Goal: Task Accomplishment & Management: Manage account settings

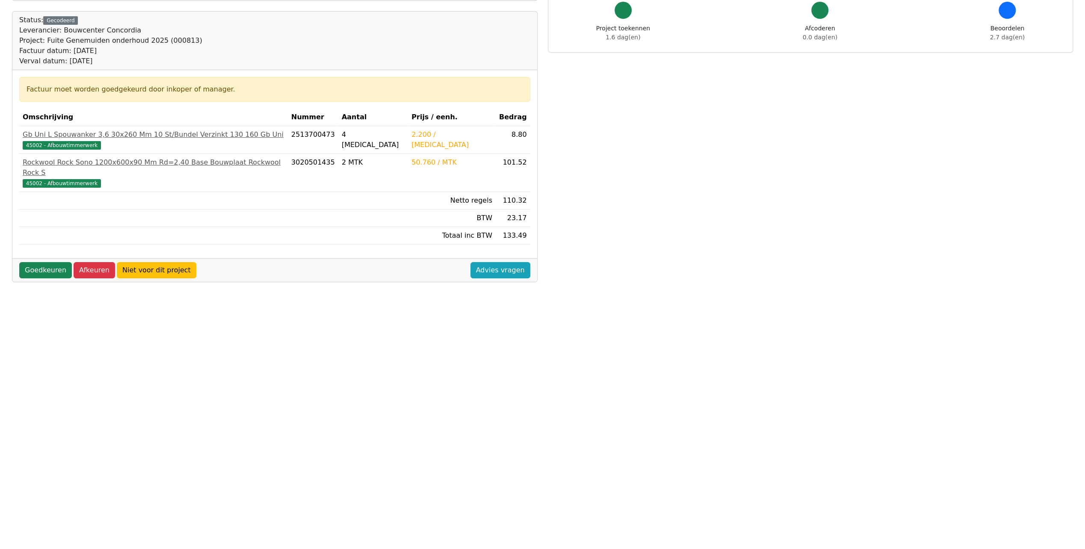
scroll to position [84, 0]
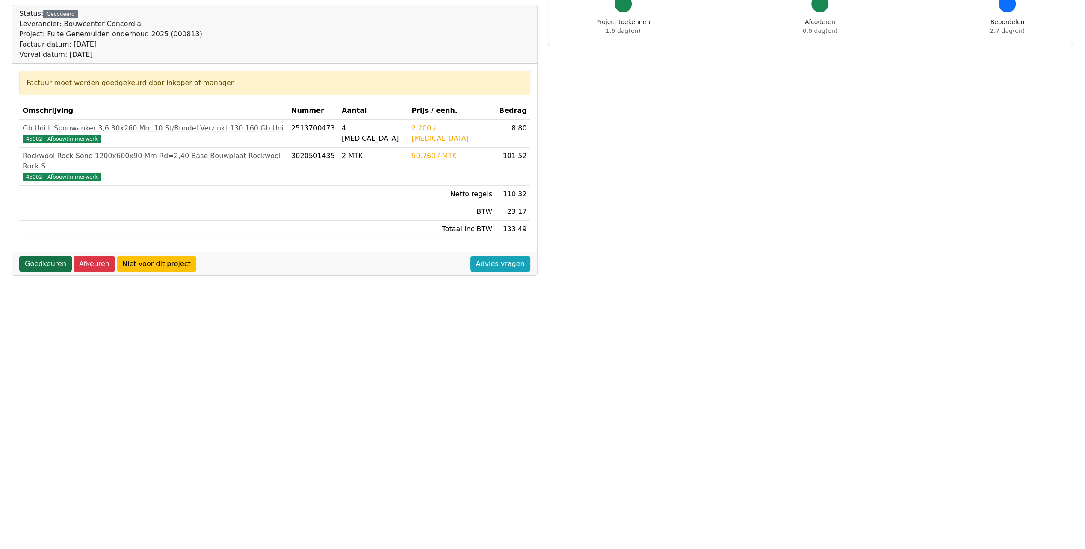
click at [39, 256] on link "Goedkeuren" at bounding box center [45, 264] width 53 height 16
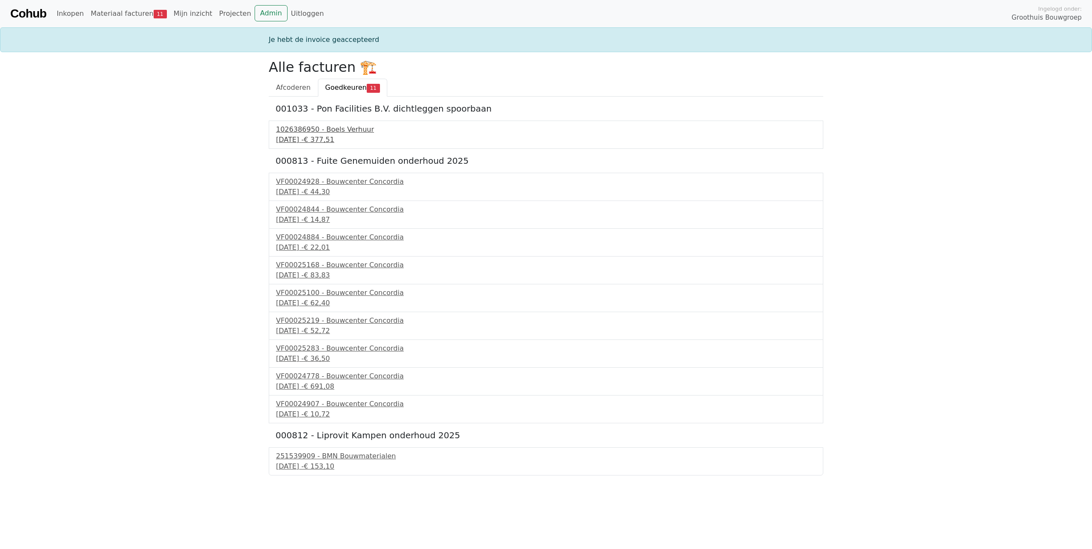
click at [331, 130] on div "1026386950 - Boels Verhuur" at bounding box center [546, 129] width 540 height 10
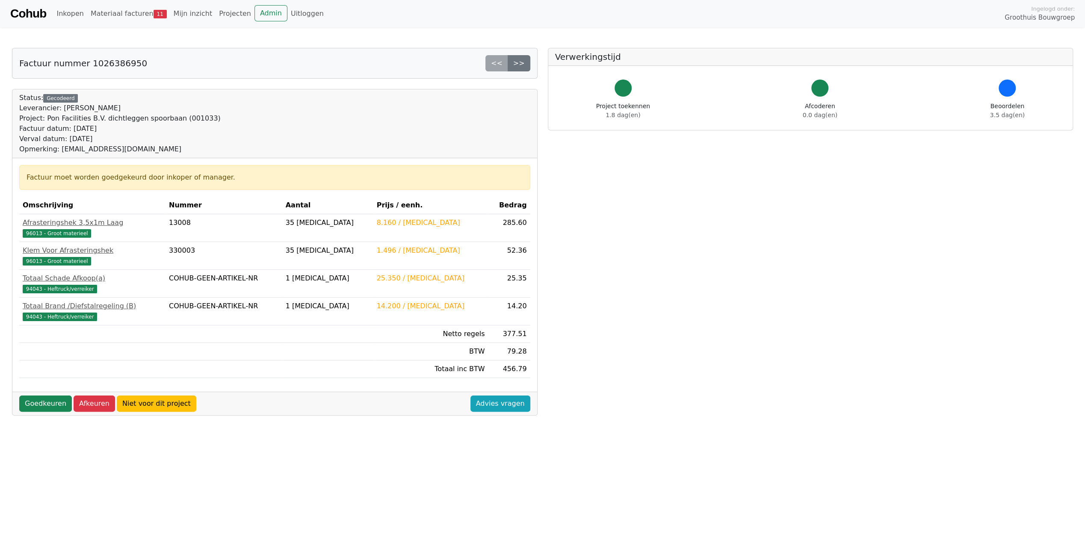
scroll to position [84, 0]
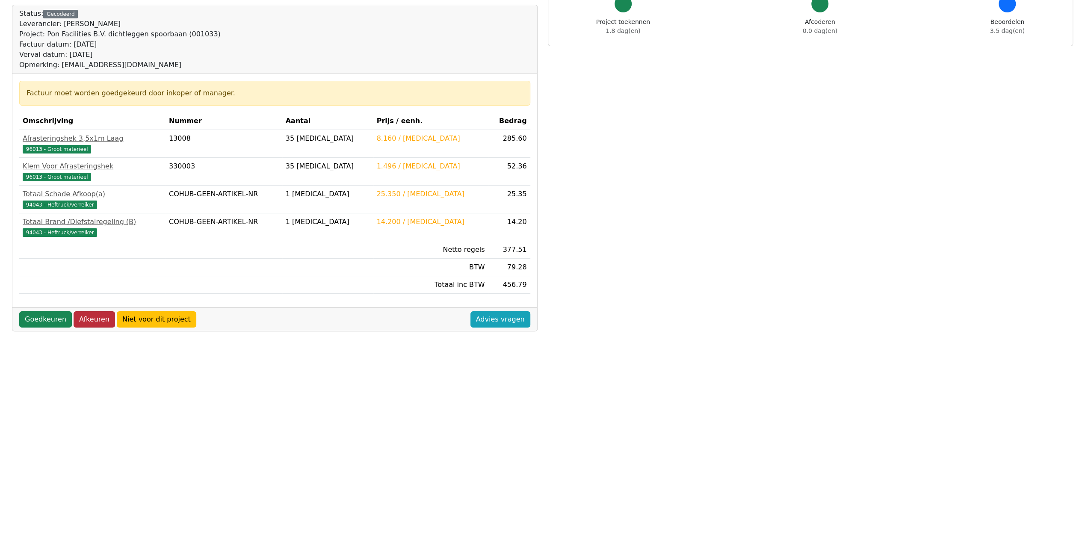
click at [86, 316] on link "Afkeuren" at bounding box center [94, 319] width 41 height 16
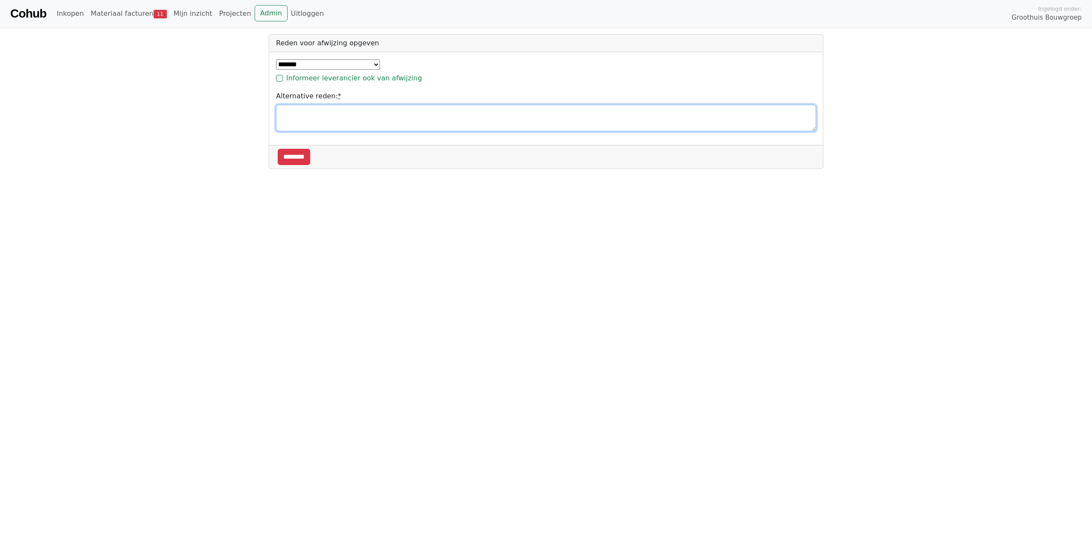
click at [323, 124] on textarea "Alternative reden: *" at bounding box center [546, 118] width 540 height 27
type textarea "**********"
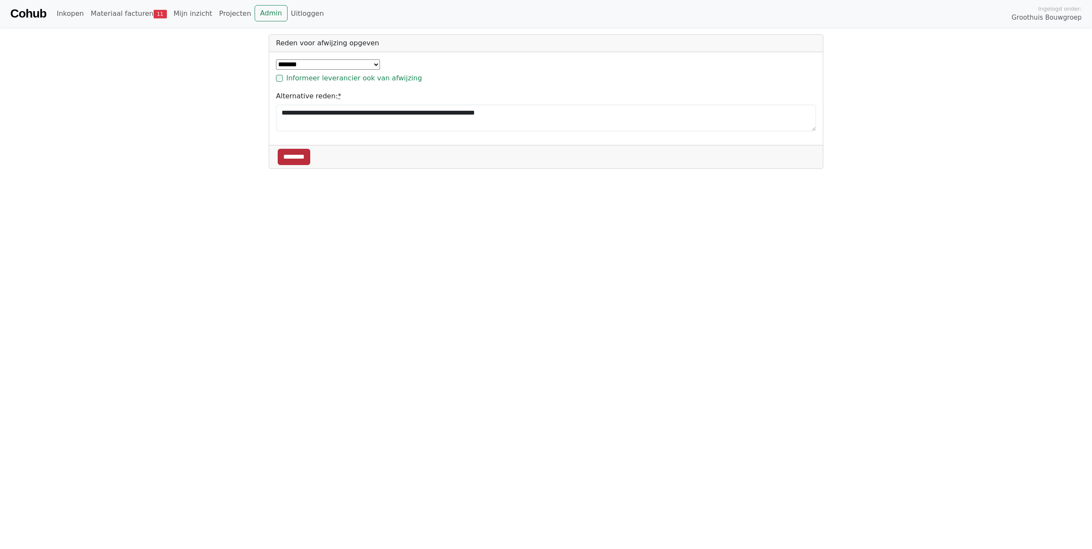
click at [298, 155] on input "********" at bounding box center [294, 157] width 33 height 16
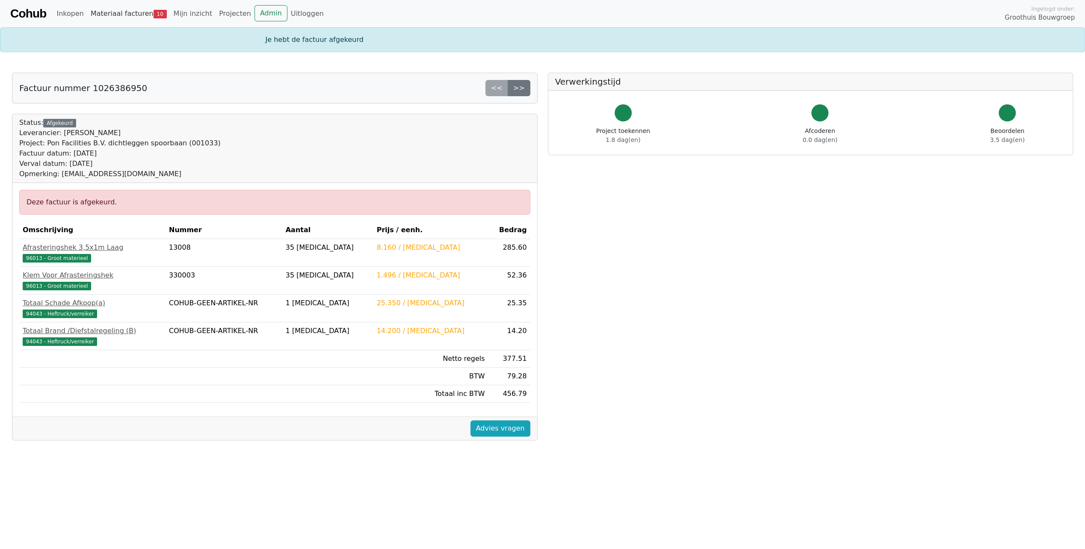
click at [138, 13] on link "Materiaal facturen 10" at bounding box center [128, 13] width 83 height 17
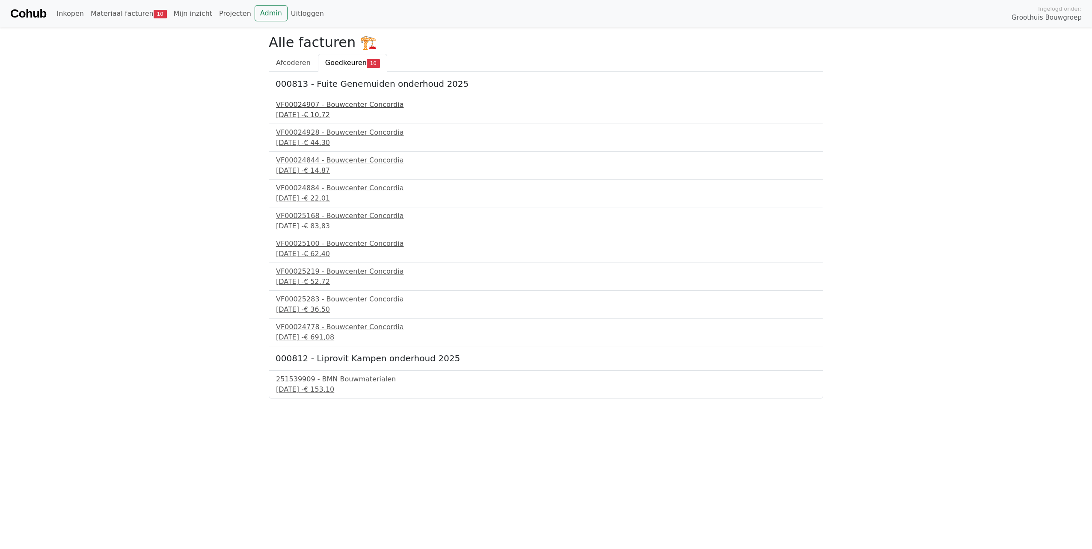
click at [327, 110] on div "4 september 2025 - € 10,72" at bounding box center [546, 115] width 540 height 10
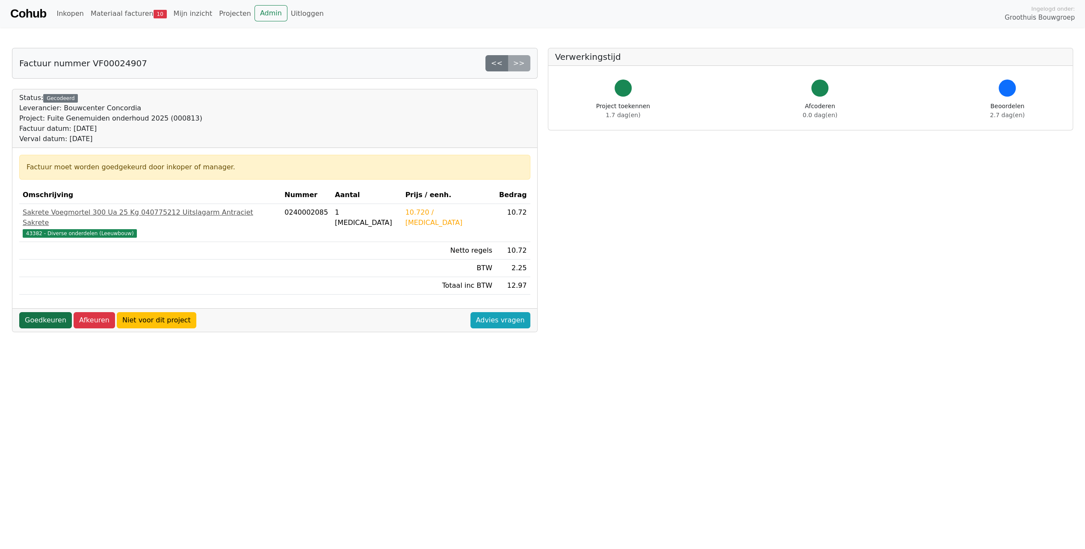
click at [50, 312] on link "Goedkeuren" at bounding box center [45, 320] width 53 height 16
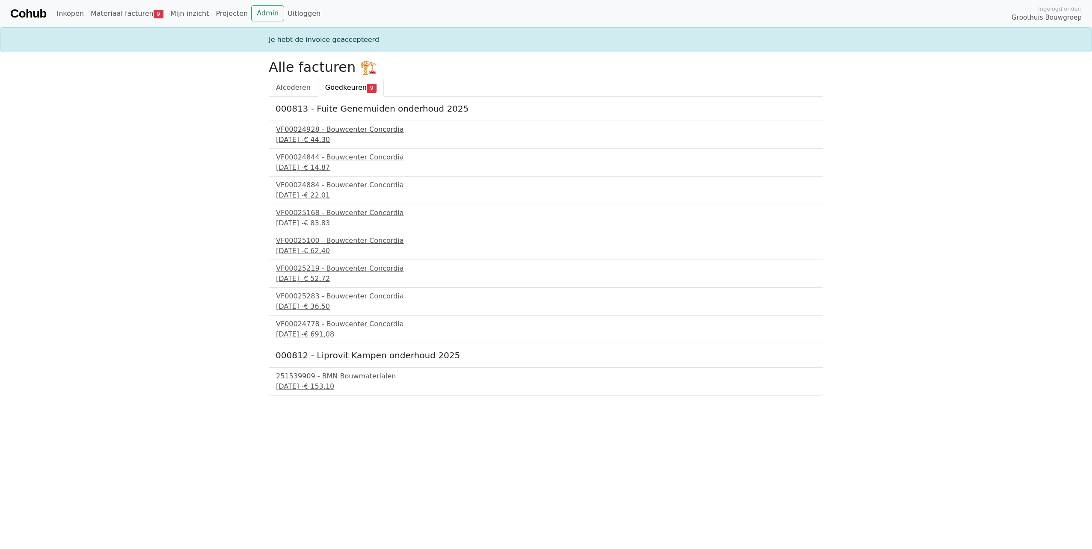
click at [323, 136] on div "4 september 2025 - € 44,30" at bounding box center [546, 140] width 540 height 10
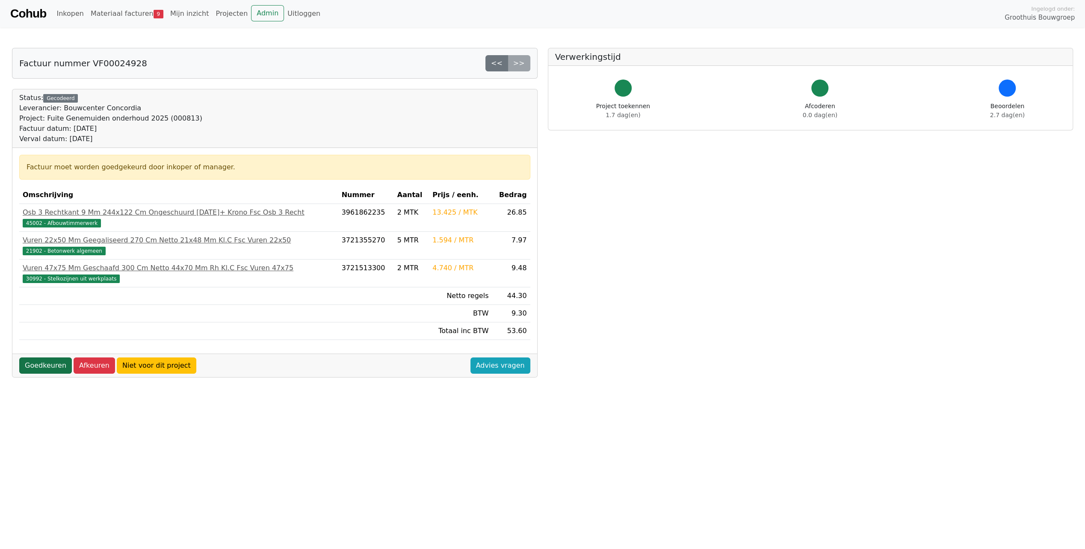
click at [40, 361] on link "Goedkeuren" at bounding box center [45, 366] width 53 height 16
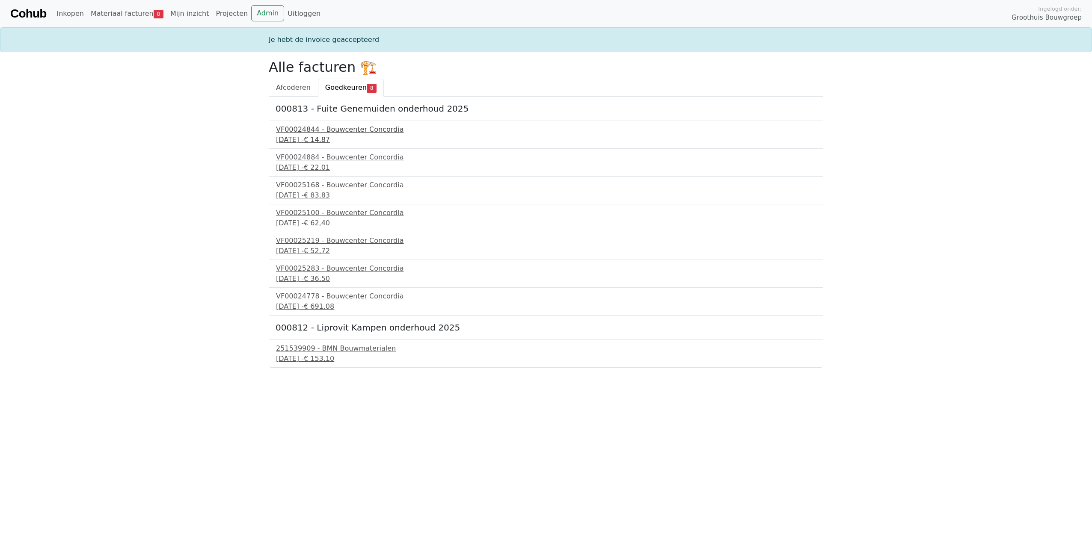
click at [310, 135] on div "[DATE] - € 14,87" at bounding box center [546, 140] width 540 height 10
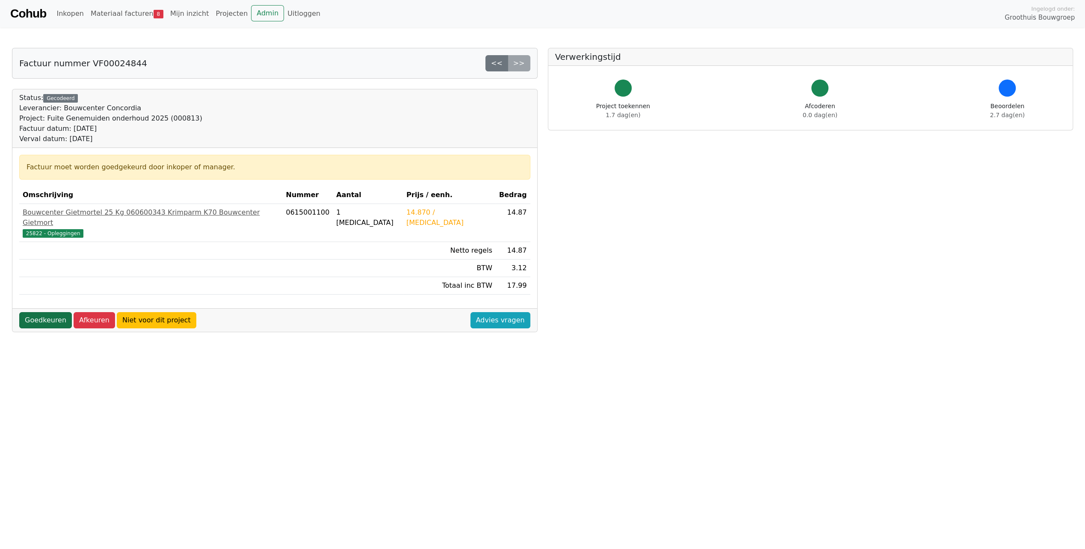
click at [38, 312] on link "Goedkeuren" at bounding box center [45, 320] width 53 height 16
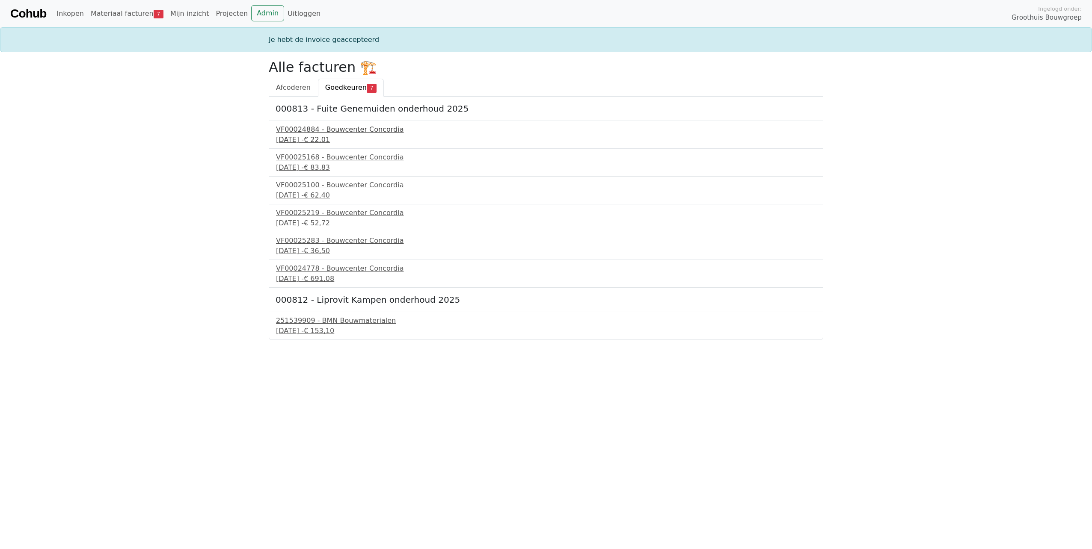
click at [336, 130] on div "VF00024884 - Bouwcenter Concordia" at bounding box center [546, 129] width 540 height 10
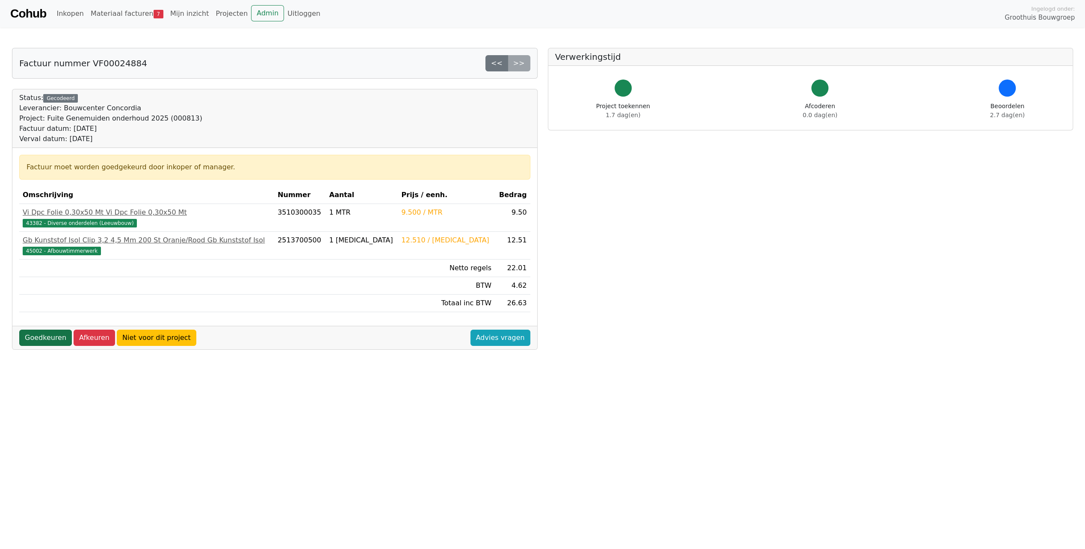
click at [50, 332] on link "Goedkeuren" at bounding box center [45, 338] width 53 height 16
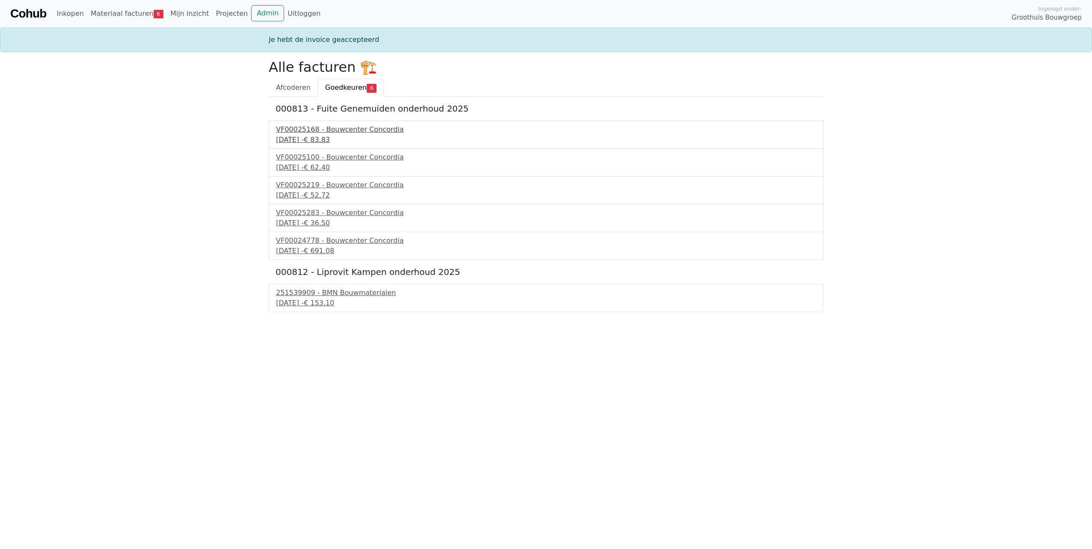
click at [320, 136] on div "4 september 2025 - € 83,83" at bounding box center [546, 140] width 540 height 10
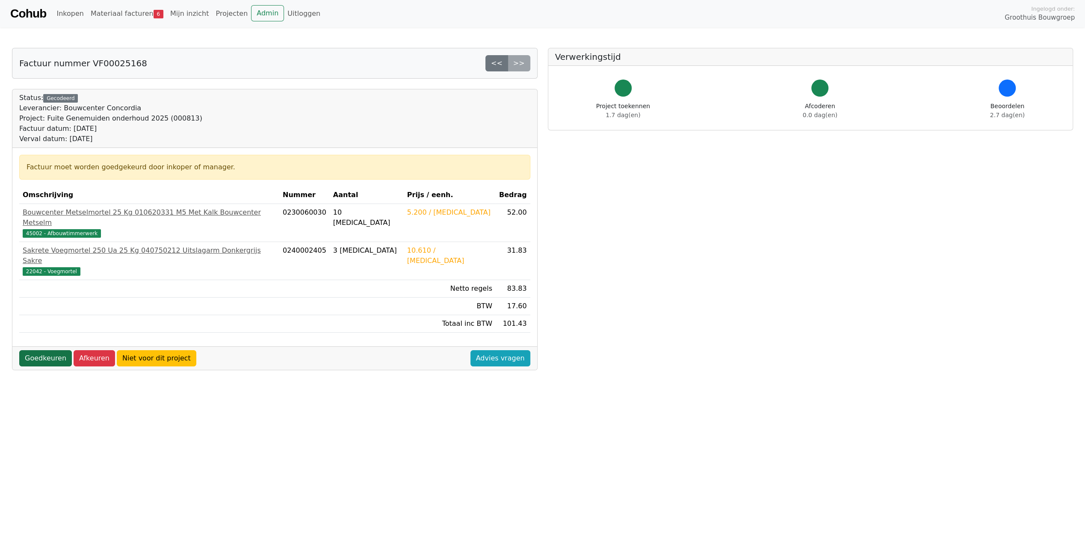
click at [45, 350] on link "Goedkeuren" at bounding box center [45, 358] width 53 height 16
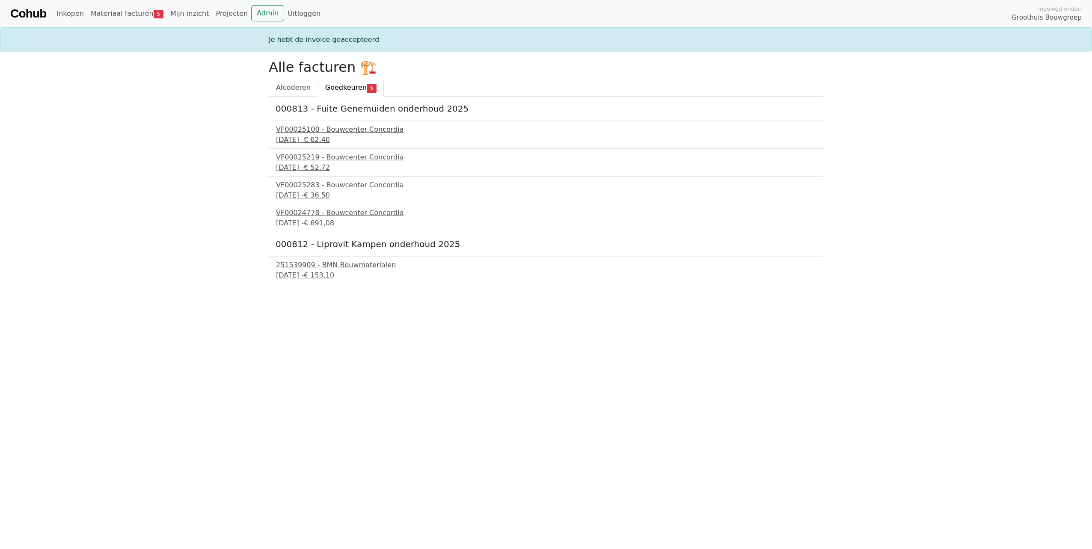
click at [307, 132] on div "VF00025100 - Bouwcenter Concordia" at bounding box center [546, 129] width 540 height 10
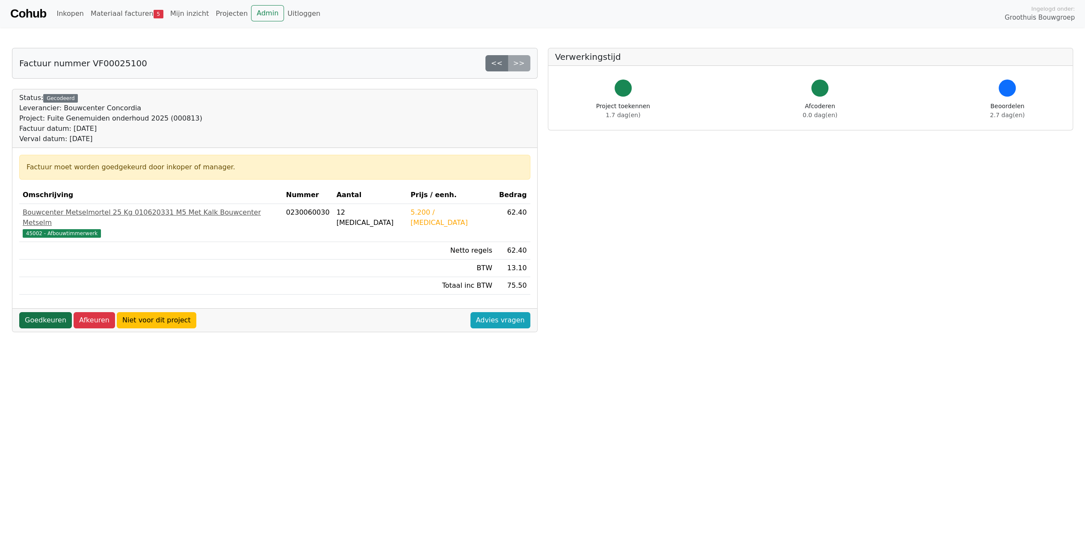
click at [44, 312] on link "Goedkeuren" at bounding box center [45, 320] width 53 height 16
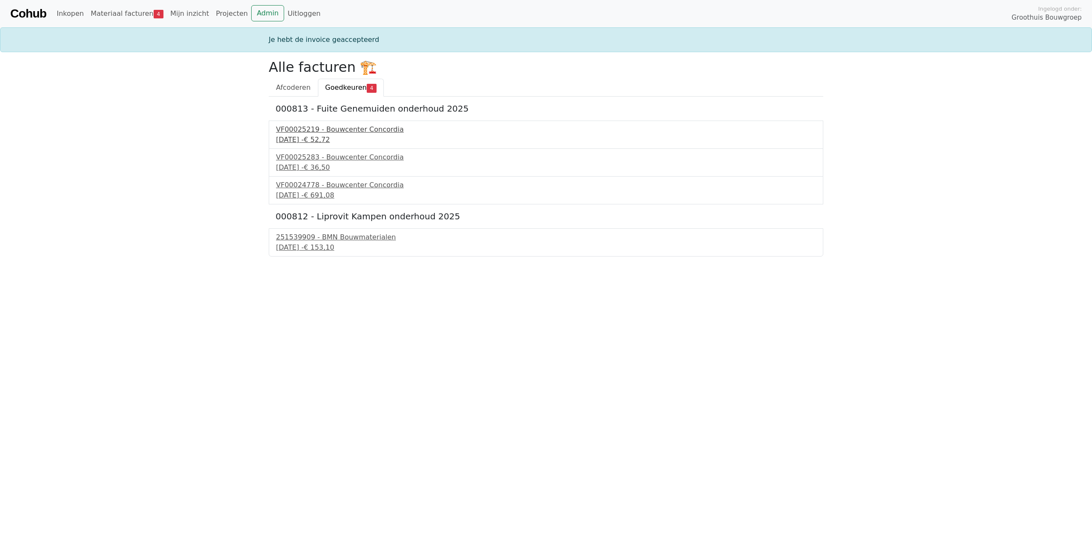
click at [311, 127] on div "VF00025219 - Bouwcenter Concordia" at bounding box center [546, 129] width 540 height 10
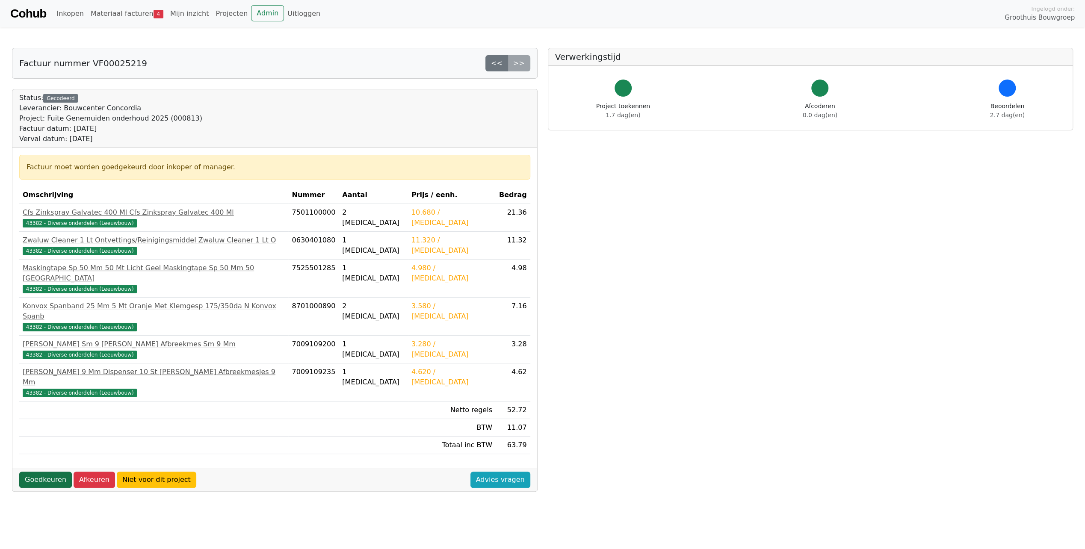
click at [47, 472] on link "Goedkeuren" at bounding box center [45, 480] width 53 height 16
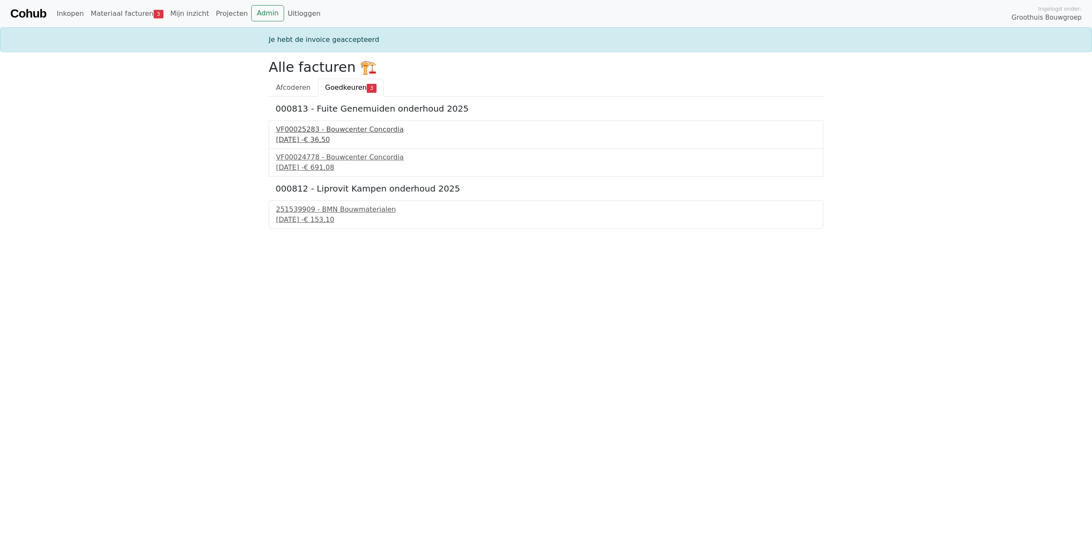
click at [323, 126] on div "VF00025283 - Bouwcenter Concordia" at bounding box center [546, 129] width 540 height 10
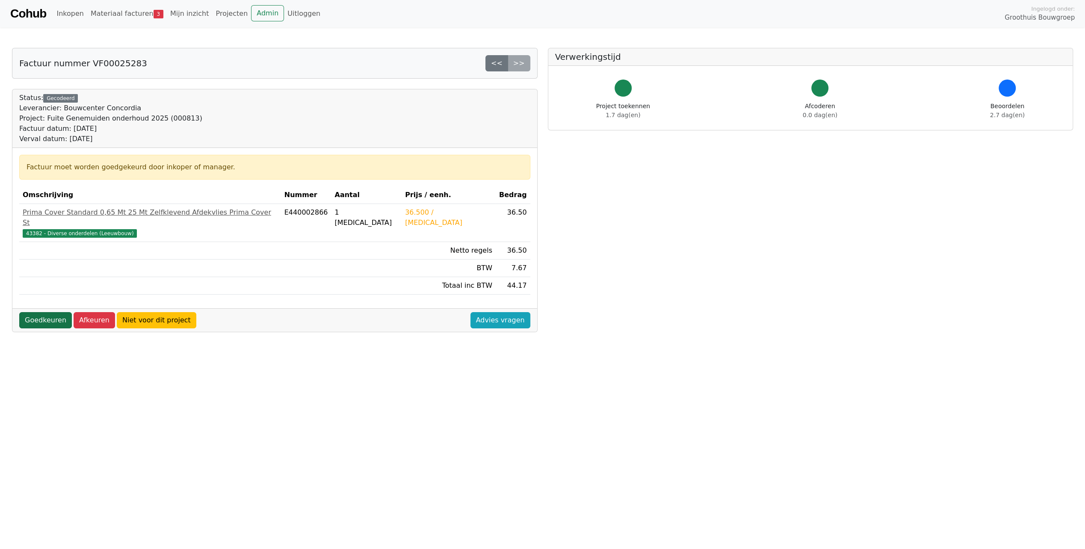
click at [46, 312] on link "Goedkeuren" at bounding box center [45, 320] width 53 height 16
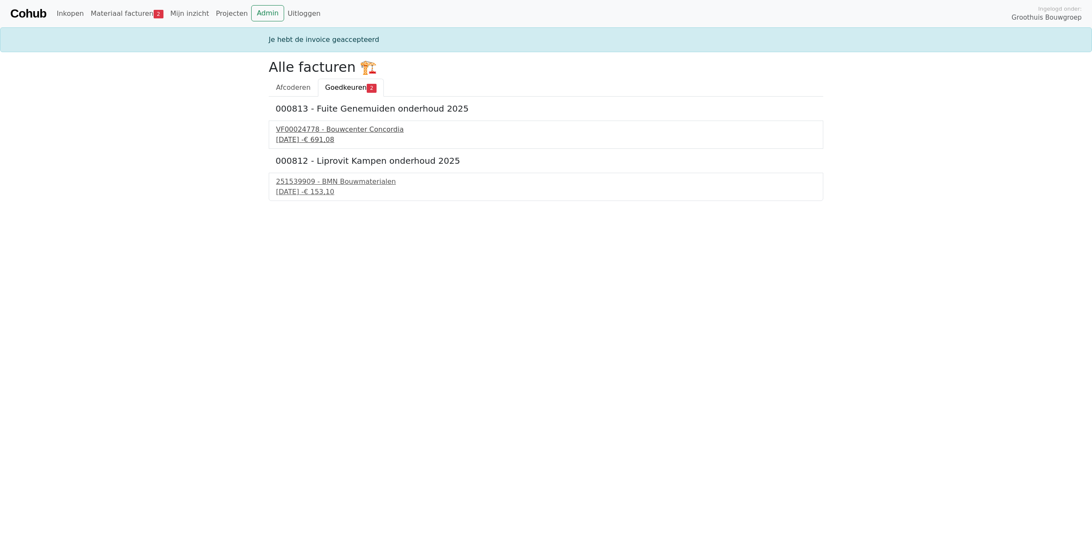
click at [312, 141] on div "4 september 2025 - € 691,08" at bounding box center [546, 140] width 540 height 10
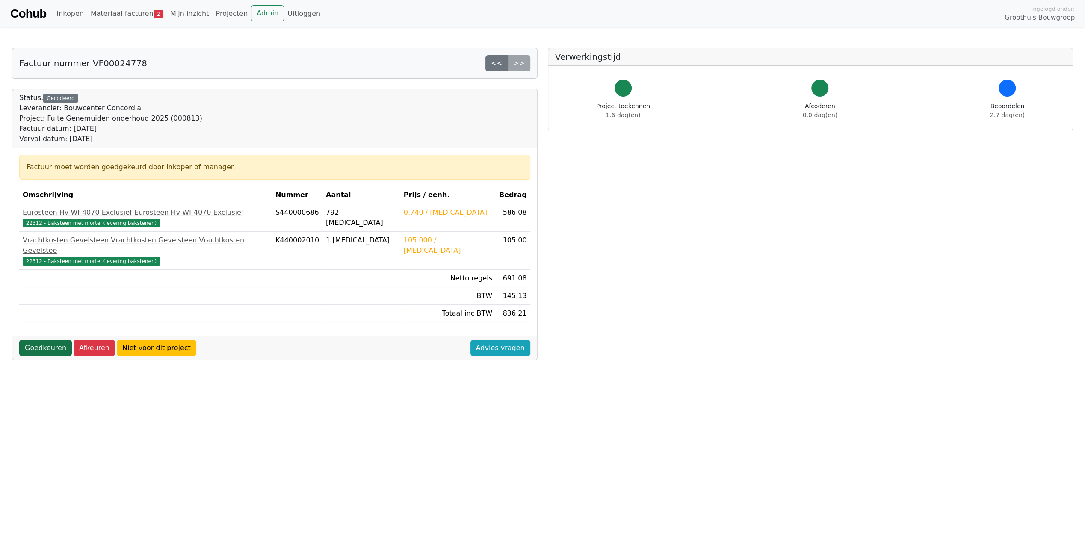
click at [40, 340] on link "Goedkeuren" at bounding box center [45, 348] width 53 height 16
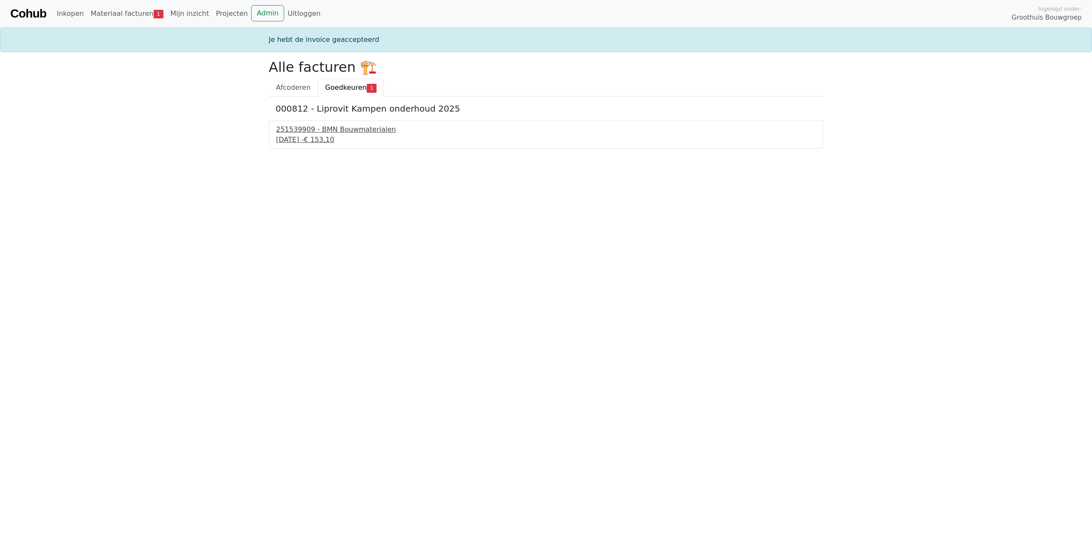
click at [309, 138] on div "[DATE] - € 153,10" at bounding box center [546, 140] width 540 height 10
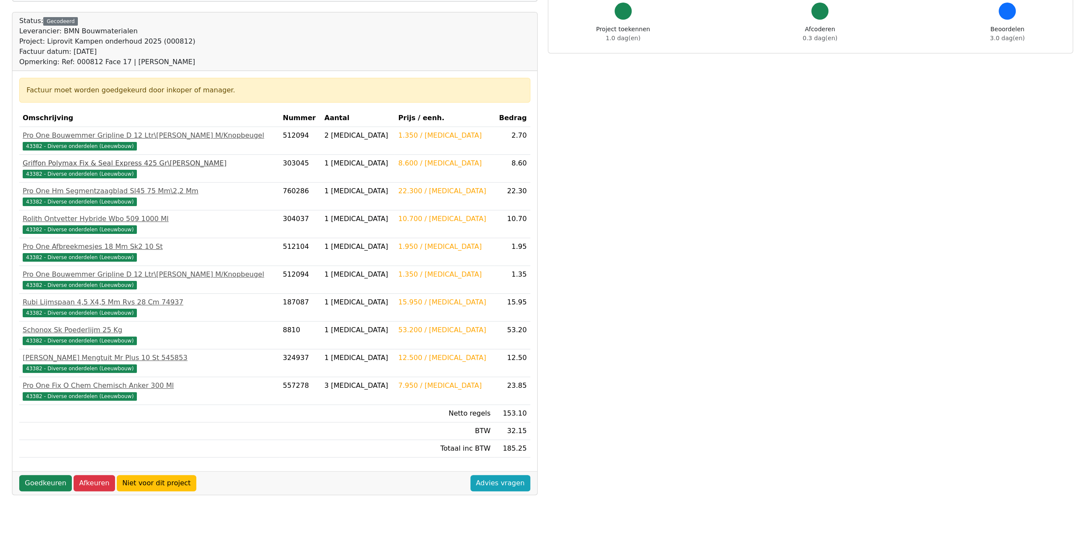
scroll to position [84, 0]
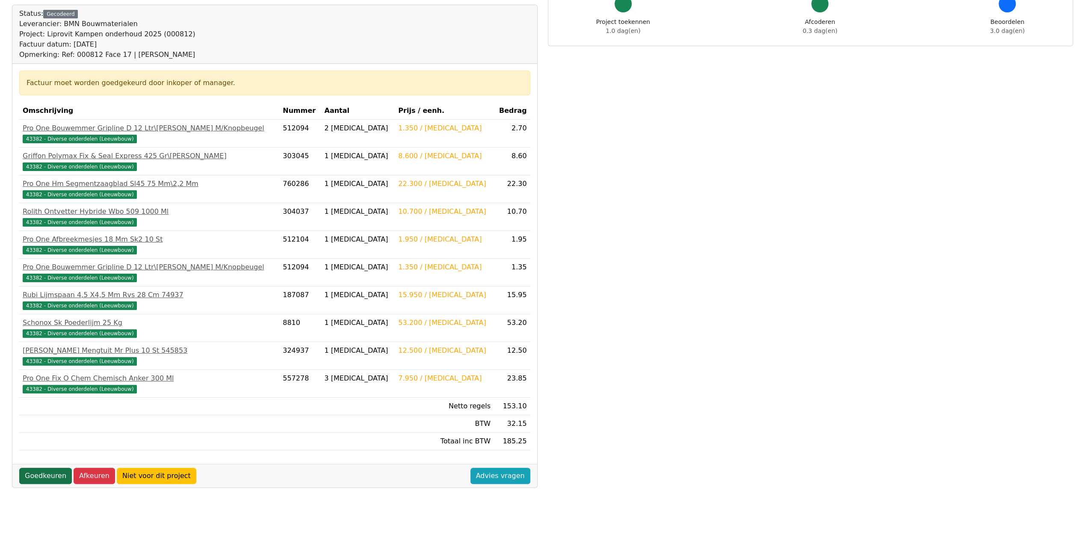
click at [56, 472] on link "Goedkeuren" at bounding box center [45, 476] width 53 height 16
